Goal: Task Accomplishment & Management: Complete application form

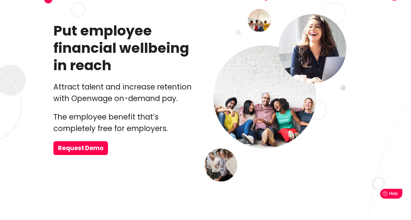
scroll to position [178, 0]
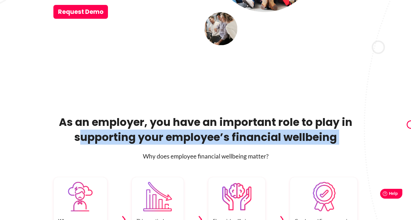
drag, startPoint x: 78, startPoint y: 139, endPoint x: 238, endPoint y: 146, distance: 159.9
click at [238, 146] on div "As an employer, you have an important role to play in supporting your employee’…" at bounding box center [205, 138] width 304 height 46
click at [228, 141] on h2 "As an employer, you have an important role to play in supporting your employee’…" at bounding box center [205, 130] width 304 height 30
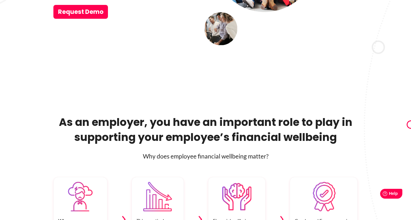
click at [228, 141] on h2 "As an employer, you have an important role to play in supporting your employee’…" at bounding box center [205, 130] width 304 height 30
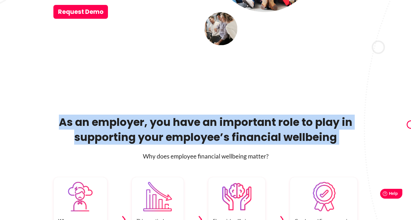
click at [228, 141] on h2 "As an employer, you have an important role to play in supporting your employee’…" at bounding box center [205, 130] width 304 height 30
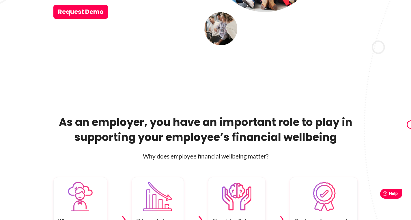
click at [218, 143] on h2 "As an employer, you have an important role to play in supporting your employee’…" at bounding box center [205, 130] width 304 height 30
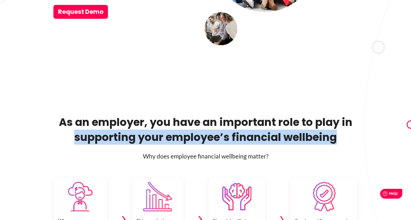
drag, startPoint x: 329, startPoint y: 138, endPoint x: 73, endPoint y: 135, distance: 256.5
copy h2 "supporting your employee’s financial wellbeing"
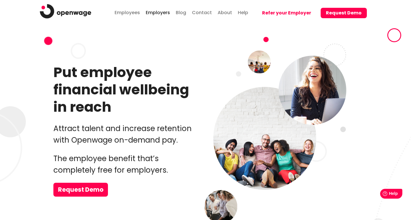
click at [334, 14] on button "Request Demo" at bounding box center [344, 13] width 46 height 10
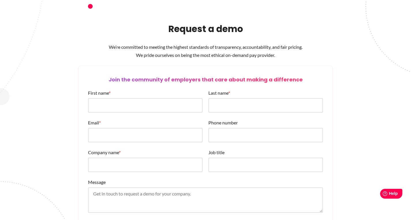
scroll to position [660, 0]
